Goal: Information Seeking & Learning: Learn about a topic

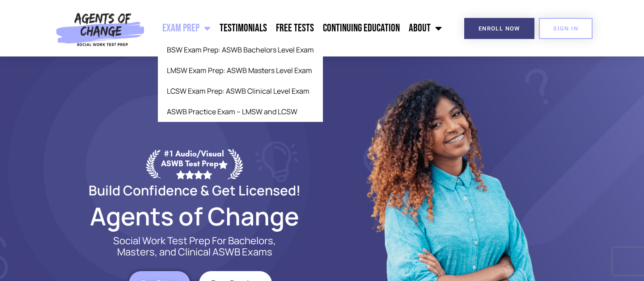
click at [204, 26] on span "Menu" at bounding box center [205, 28] width 11 height 20
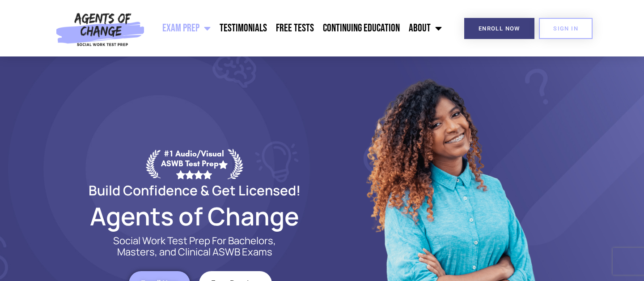
click at [204, 26] on span "Menu" at bounding box center [205, 28] width 11 height 20
click at [304, 26] on link "Free Tests" at bounding box center [295, 28] width 47 height 22
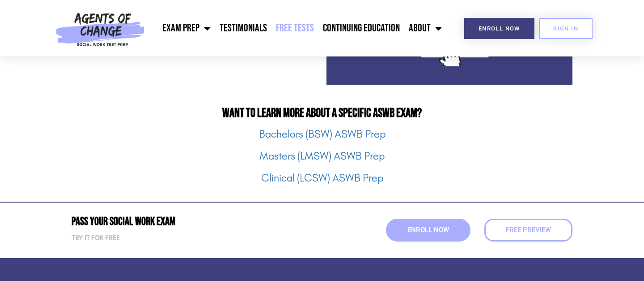
scroll to position [1140, 0]
